Goal: Task Accomplishment & Management: Use online tool/utility

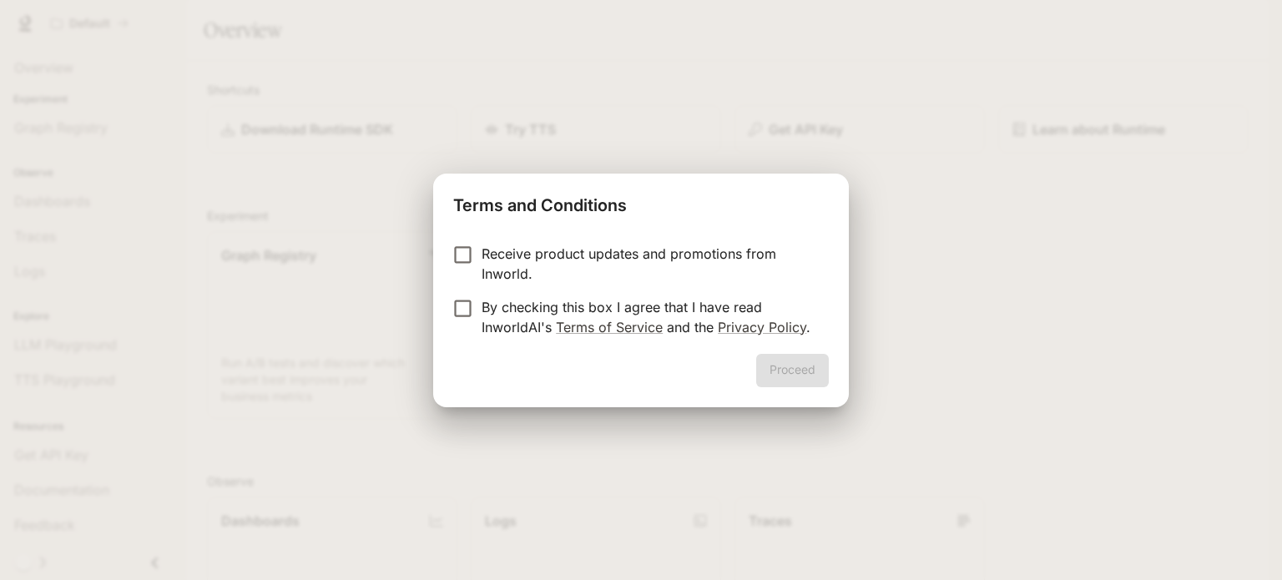
click at [600, 250] on p "Receive product updates and promotions from Inworld." at bounding box center [648, 264] width 334 height 40
click at [499, 273] on p "Receive product updates and promotions from Inworld." at bounding box center [648, 264] width 334 height 40
click at [520, 316] on p "By checking this box I agree that I have read InworldAI's Terms of Service and …" at bounding box center [648, 317] width 334 height 40
click at [804, 373] on button "Proceed" at bounding box center [792, 370] width 73 height 33
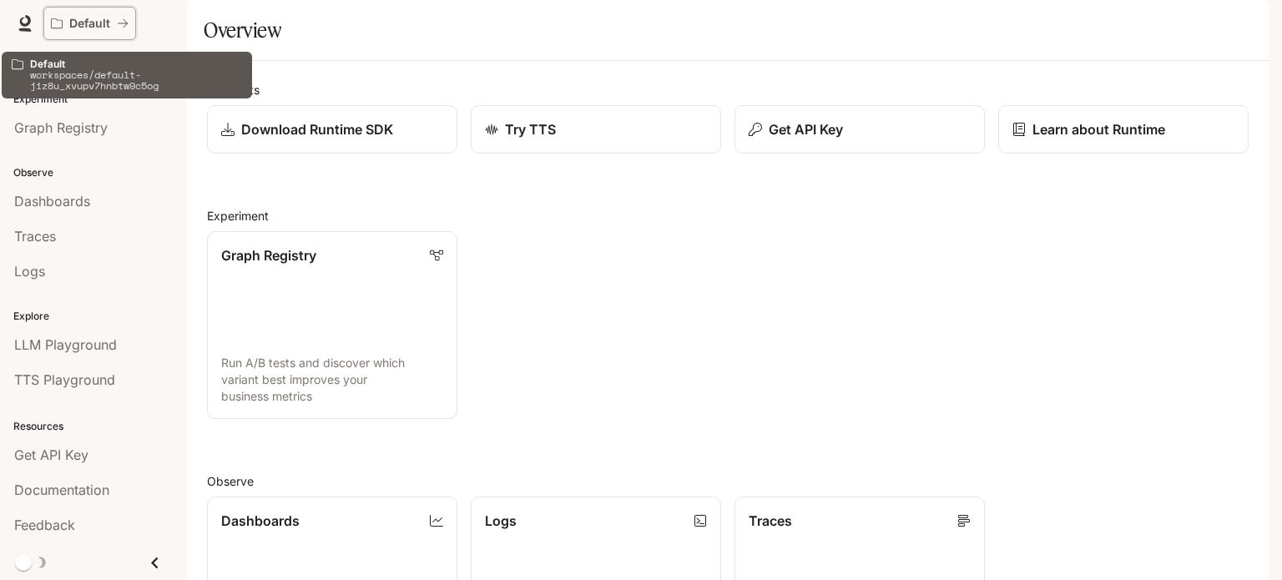
click at [90, 23] on p "Default" at bounding box center [89, 24] width 41 height 14
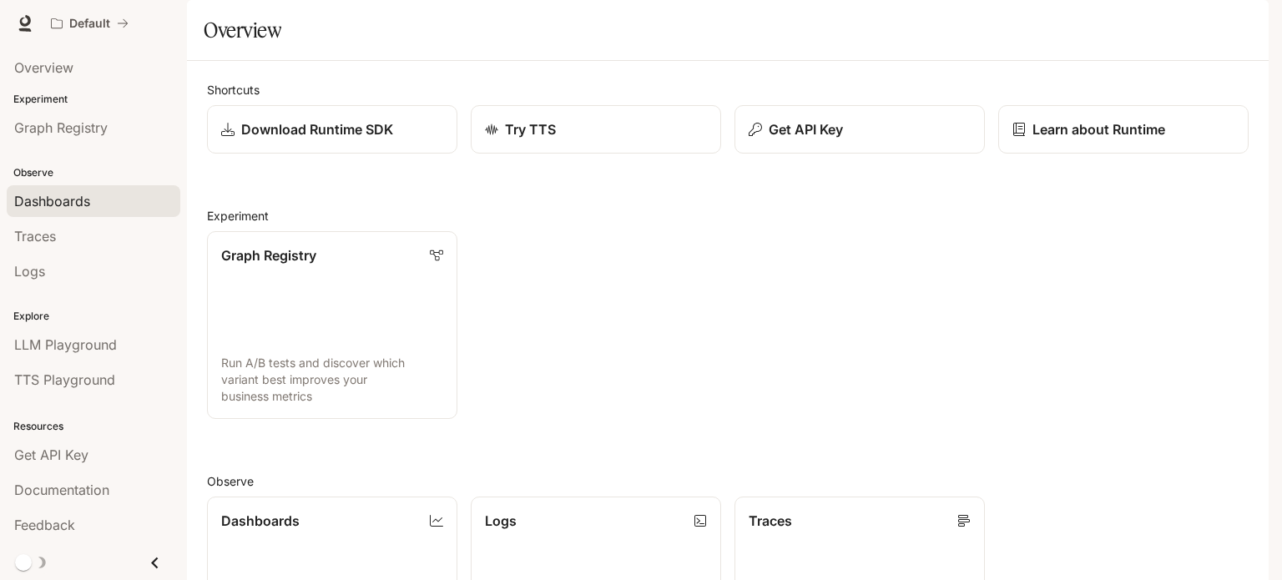
click at [133, 205] on div "Dashboards" at bounding box center [93, 201] width 159 height 20
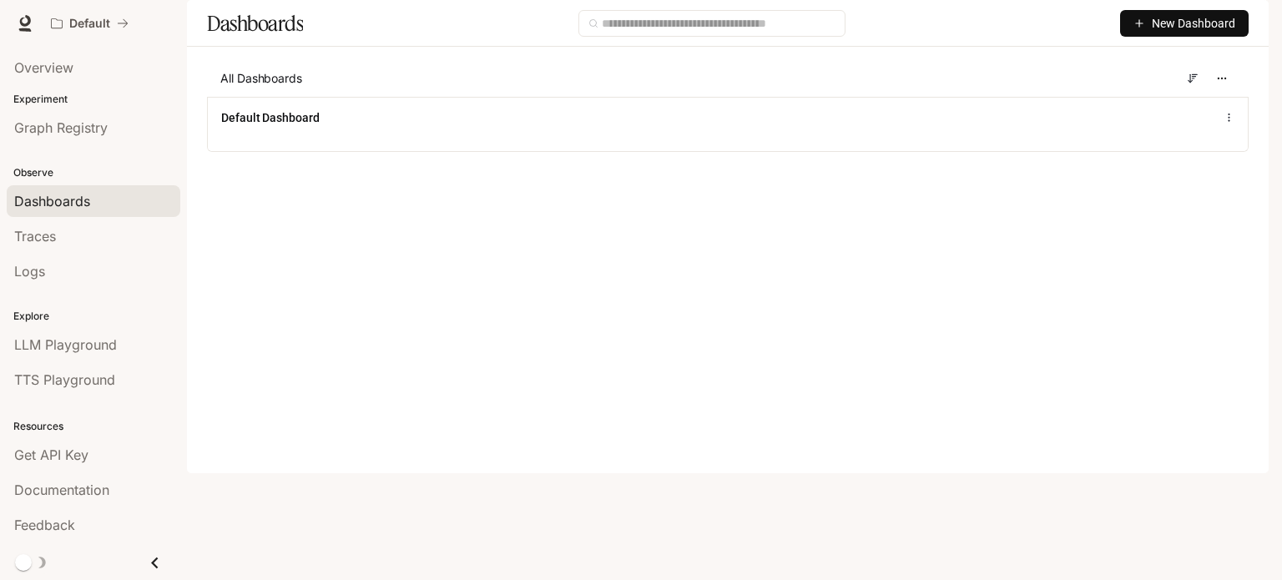
click at [1149, 37] on button "New Dashboard" at bounding box center [1184, 23] width 128 height 27
click at [1158, 99] on div "Create dashboard" at bounding box center [1165, 106] width 139 height 18
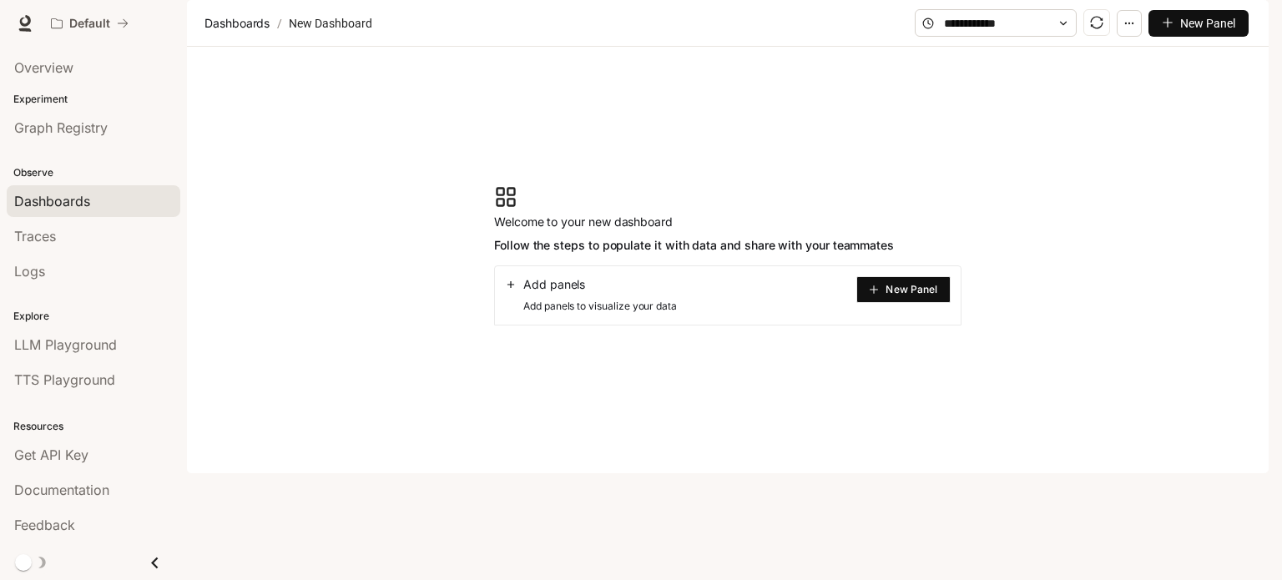
click at [931, 294] on span "New Panel" at bounding box center [911, 289] width 52 height 8
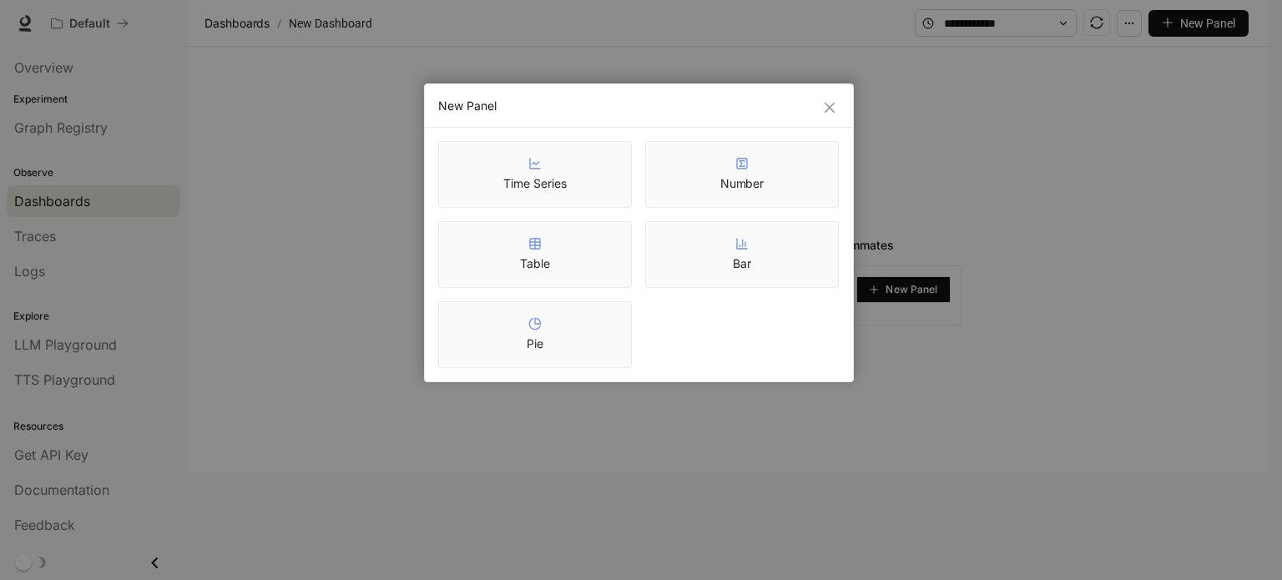
click at [748, 272] on div "Bar" at bounding box center [742, 254] width 194 height 67
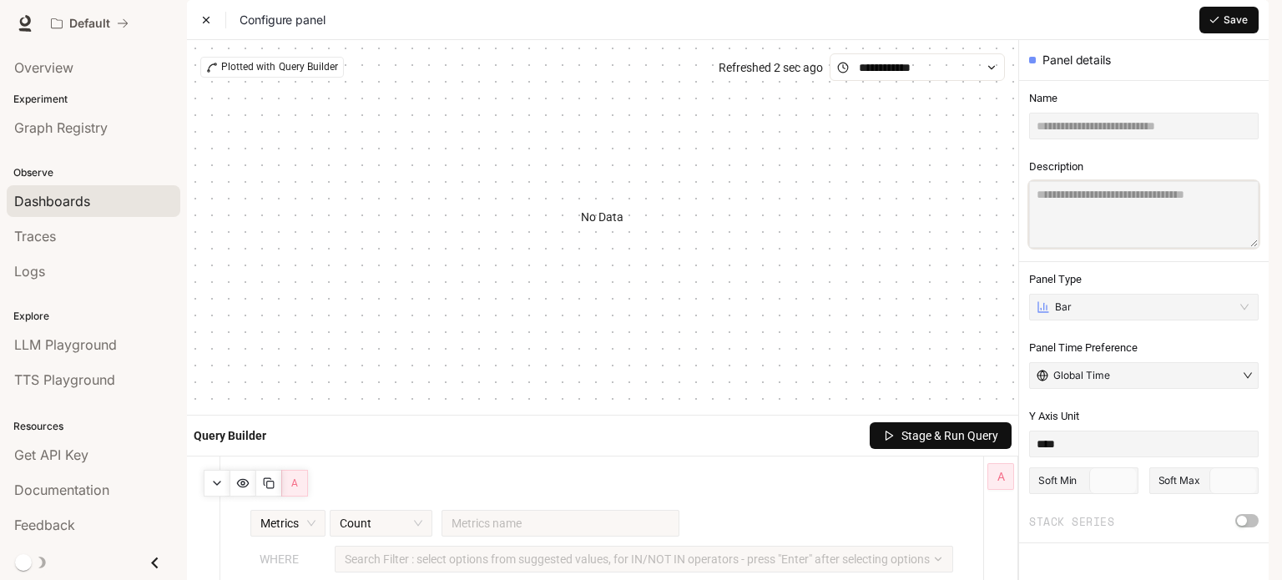
click at [1086, 248] on textarea at bounding box center [1143, 214] width 229 height 67
drag, startPoint x: 1086, startPoint y: 259, endPoint x: 1139, endPoint y: 250, distance: 53.4
click at [1139, 248] on textarea at bounding box center [1143, 214] width 229 height 67
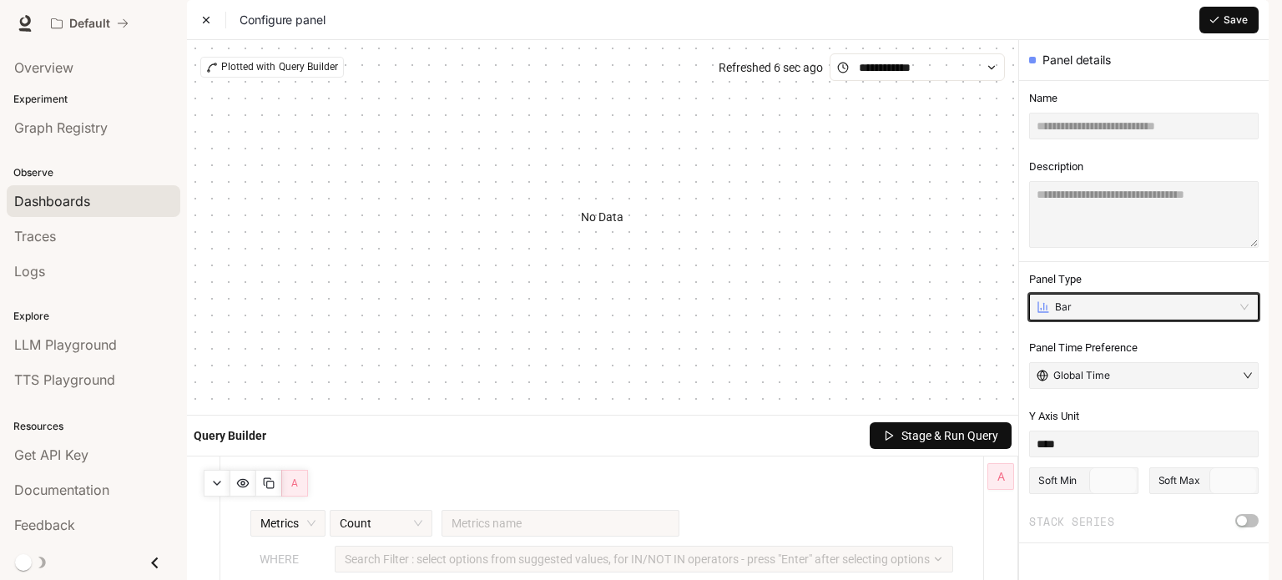
click at [1155, 320] on input "search" at bounding box center [1143, 307] width 209 height 25
click at [1067, 248] on textarea at bounding box center [1143, 214] width 229 height 67
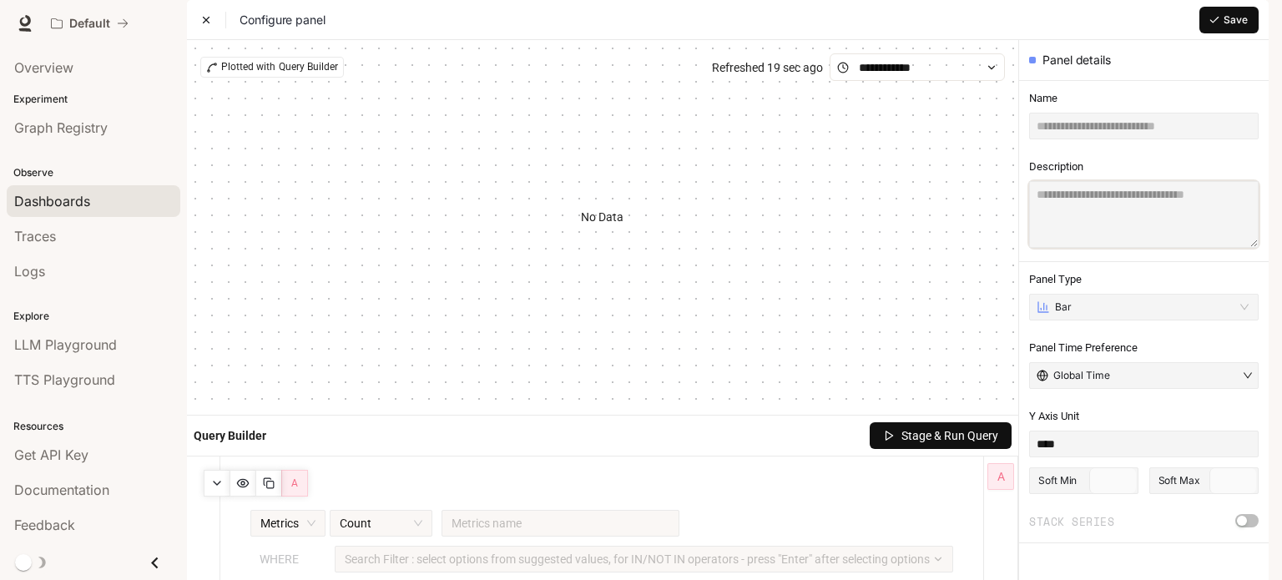
scroll to position [47, 0]
